Goal: Task Accomplishment & Management: Use online tool/utility

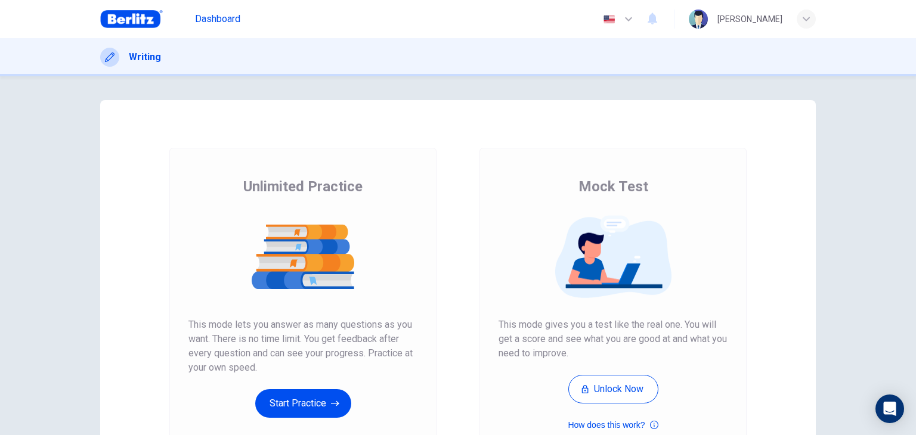
click at [210, 21] on span "Dashboard" at bounding box center [217, 19] width 45 height 14
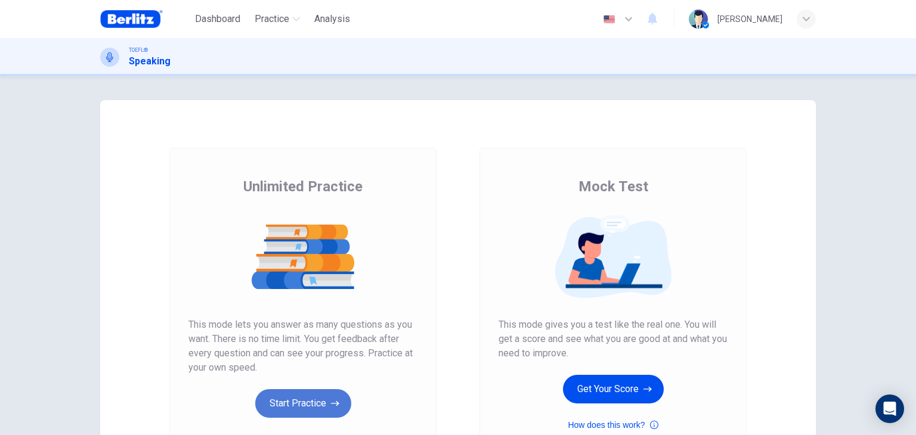
click at [309, 406] on button "Start Practice" at bounding box center [303, 403] width 96 height 29
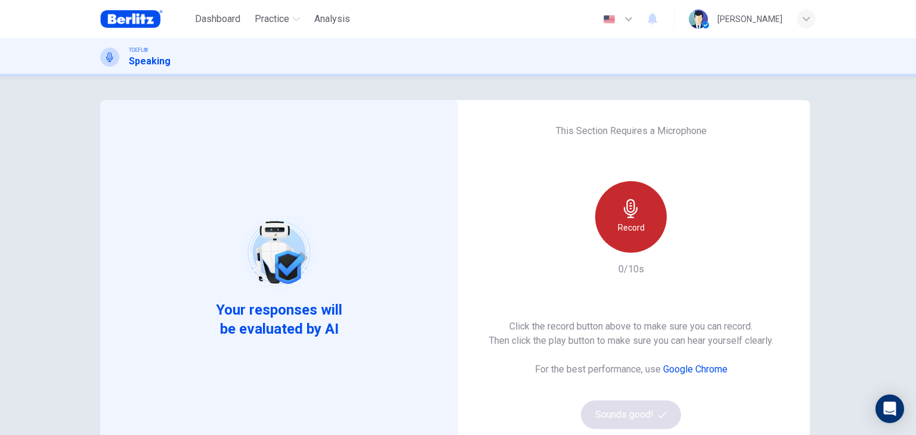
click at [631, 201] on icon "button" at bounding box center [630, 208] width 19 height 19
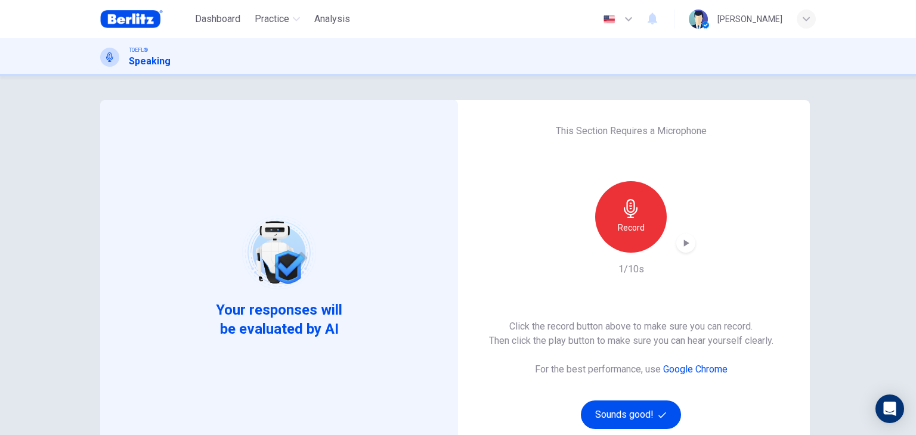
click at [682, 238] on icon "button" at bounding box center [685, 243] width 12 height 12
click at [634, 414] on button "Sounds good!" at bounding box center [631, 415] width 100 height 29
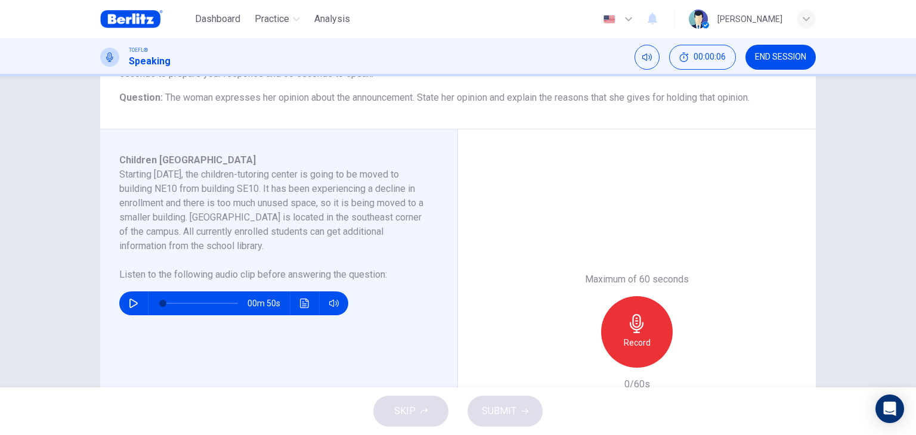
scroll to position [142, 0]
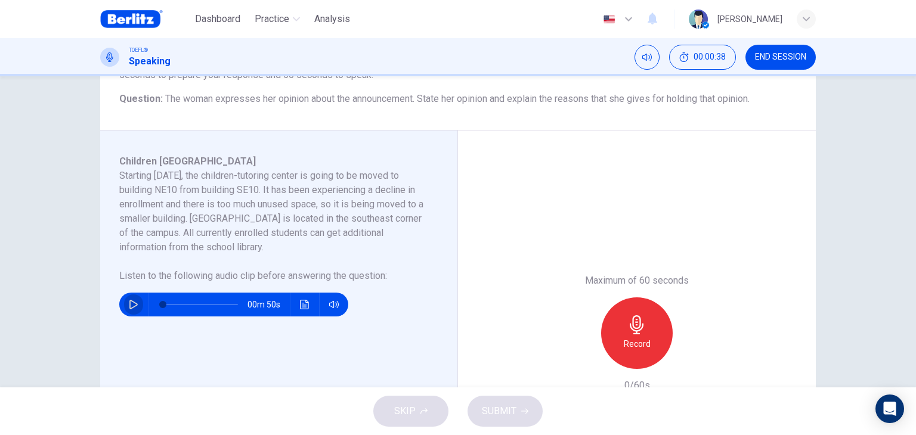
click at [129, 304] on icon "button" at bounding box center [134, 305] width 10 height 10
type input "*"
click at [654, 327] on div "Record" at bounding box center [637, 333] width 72 height 72
click at [654, 327] on div "Stop" at bounding box center [637, 333] width 72 height 72
click at [510, 411] on span "SUBMIT" at bounding box center [499, 411] width 35 height 17
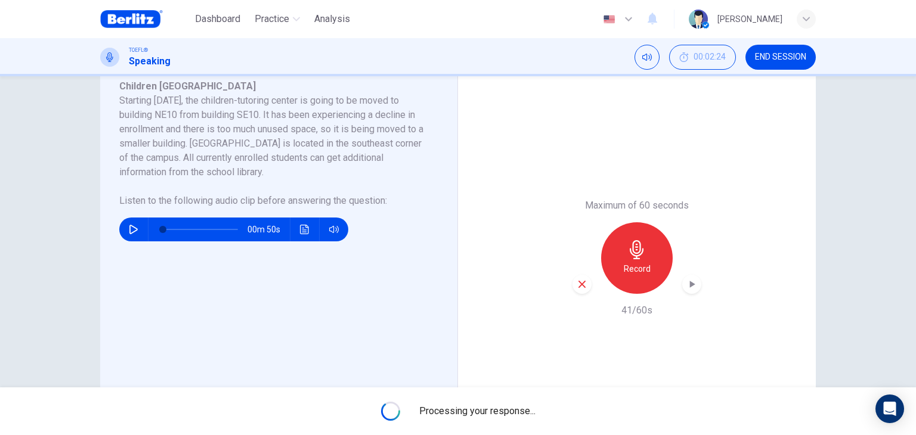
scroll to position [220, 0]
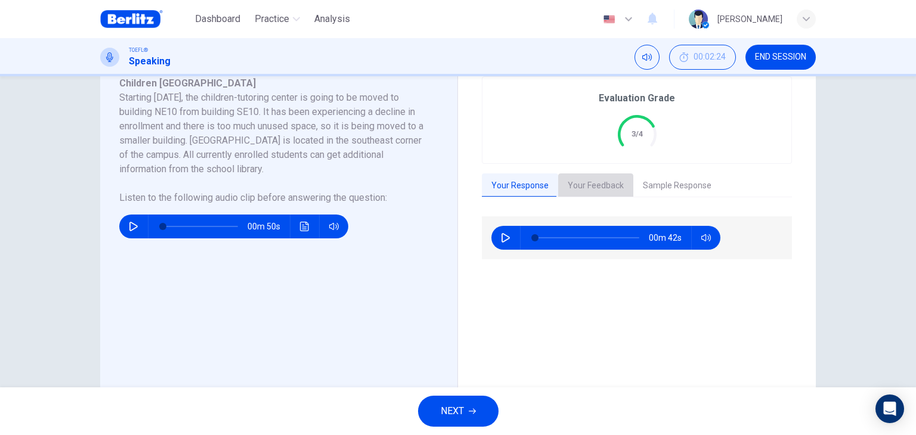
click at [595, 181] on button "Your Feedback" at bounding box center [595, 185] width 75 height 25
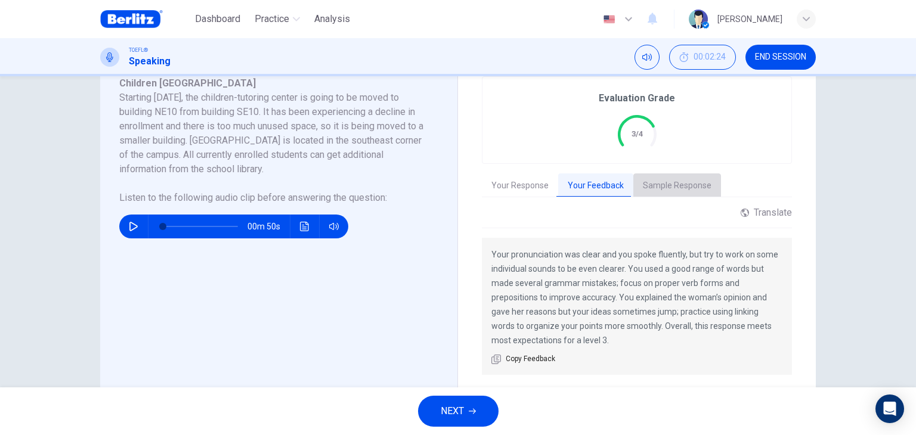
click at [674, 182] on button "Sample Response" at bounding box center [677, 185] width 88 height 25
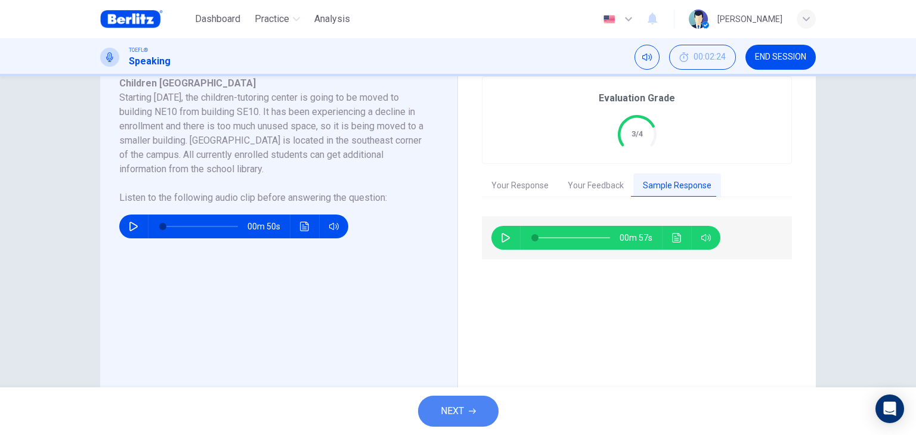
click at [463, 406] on span "NEXT" at bounding box center [451, 411] width 23 height 17
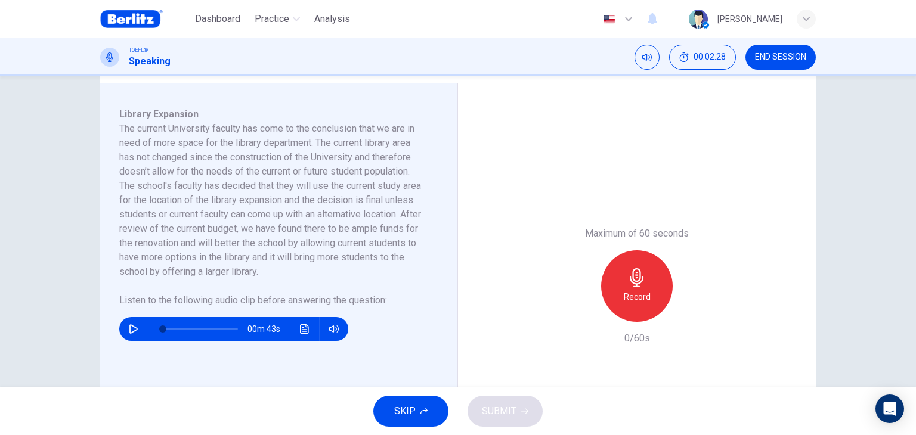
scroll to position [191, 0]
